Goal: Find specific page/section: Find specific page/section

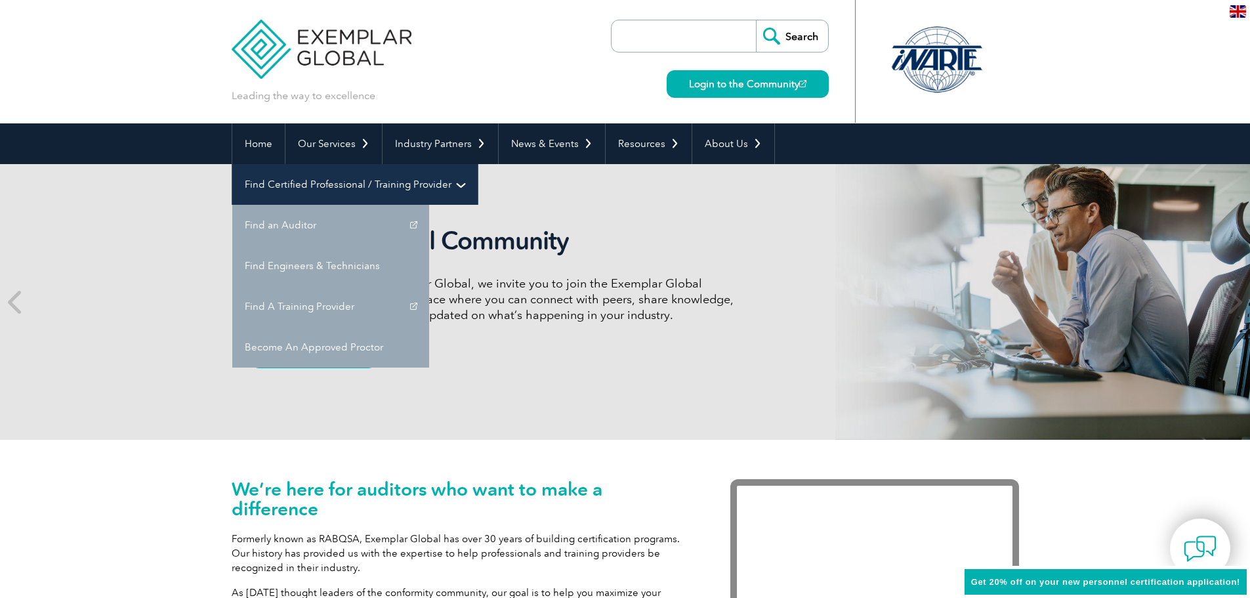
click at [478, 164] on link "Find Certified Professional / Training Provider" at bounding box center [354, 184] width 245 height 41
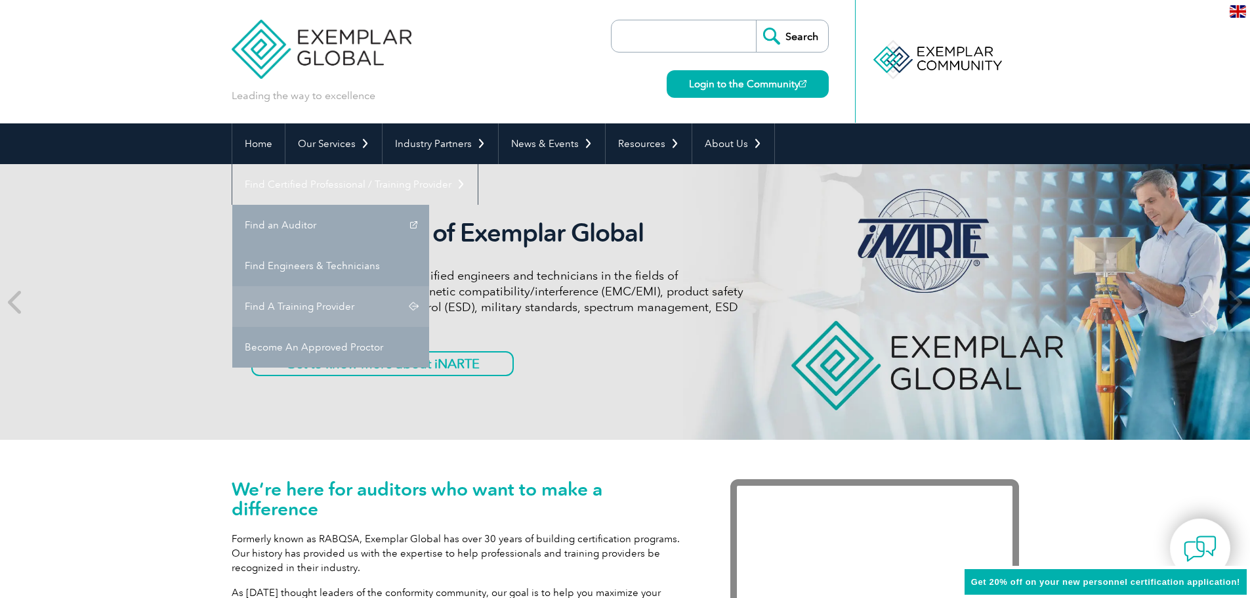
click at [429, 286] on link "Find A Training Provider" at bounding box center [330, 306] width 197 height 41
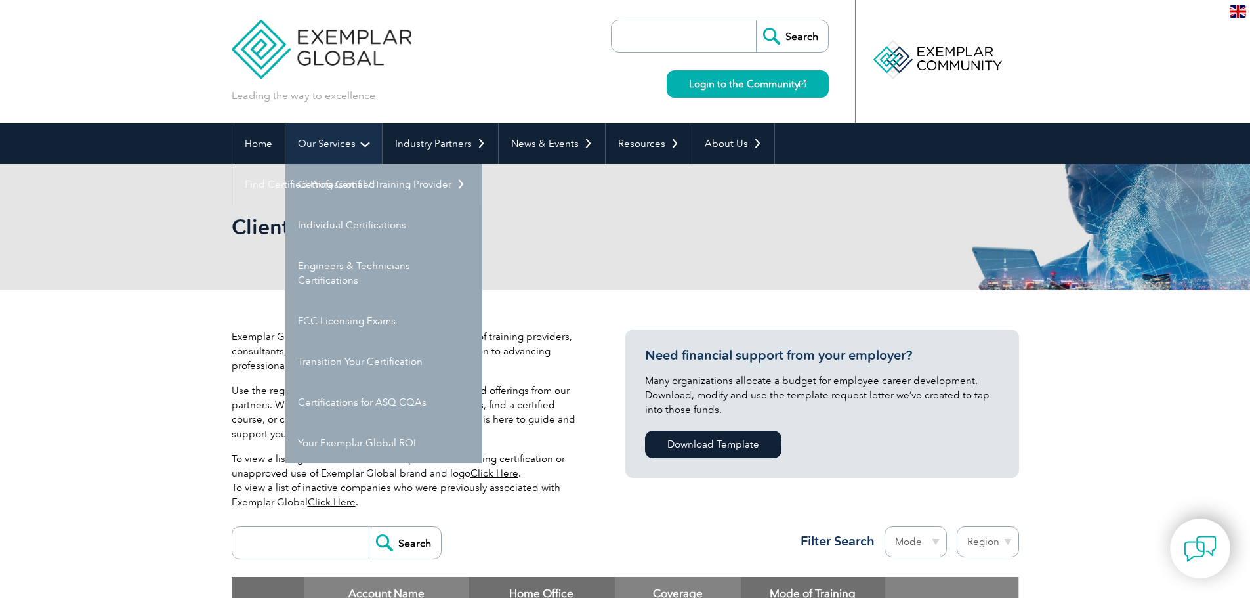
drag, startPoint x: 303, startPoint y: 146, endPoint x: 306, endPoint y: 153, distance: 7.3
click at [303, 146] on link "Our Services" at bounding box center [333, 143] width 96 height 41
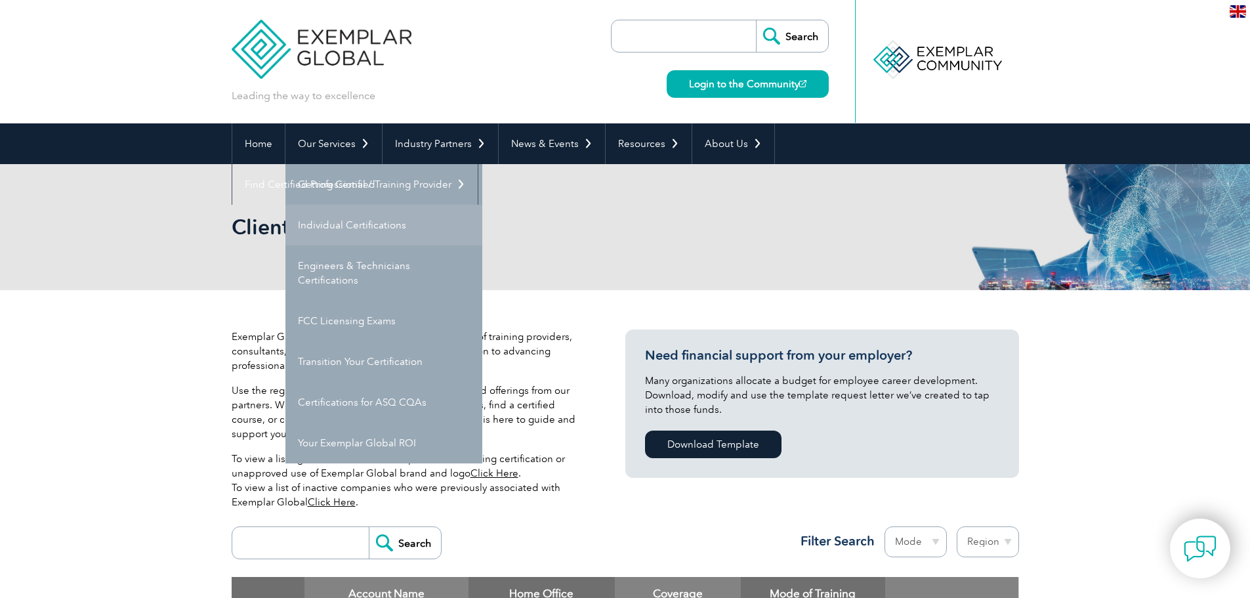
click at [327, 224] on link "Individual Certifications" at bounding box center [383, 225] width 197 height 41
